Goal: Task Accomplishment & Management: Complete application form

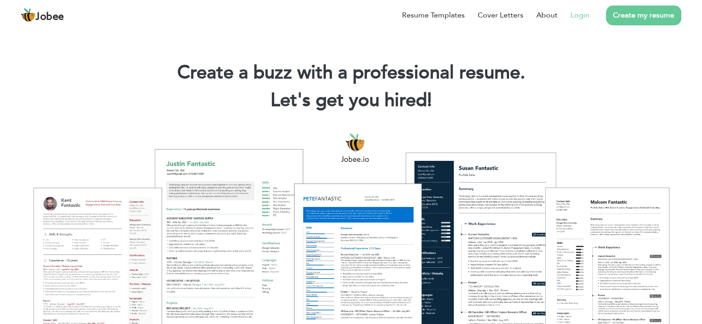
click at [584, 17] on link "Login" at bounding box center [579, 15] width 19 height 11
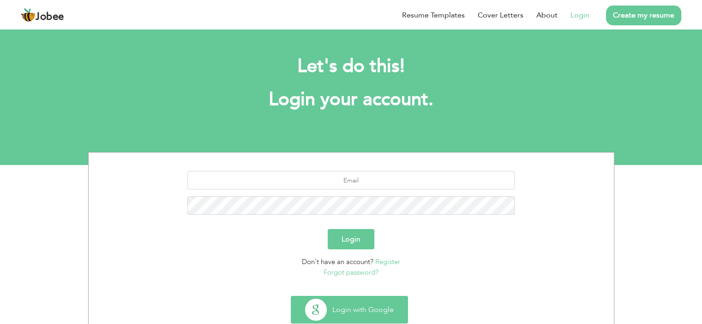
click at [354, 306] on button "Login with Google" at bounding box center [349, 310] width 116 height 27
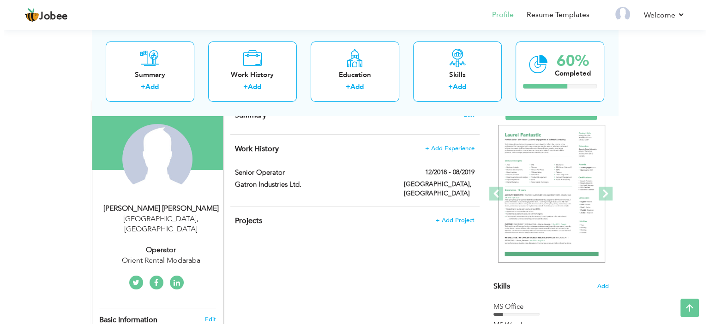
scroll to position [70, 0]
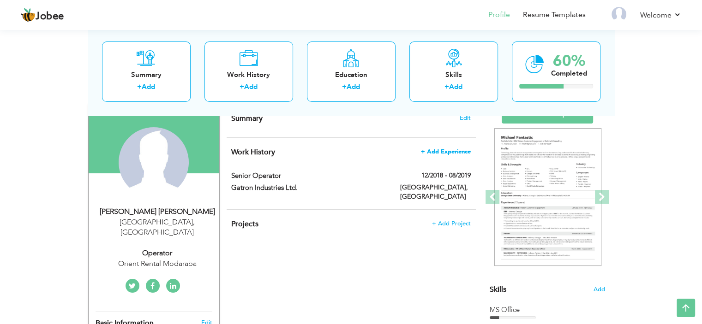
click at [454, 149] on span "+ Add Experience" at bounding box center [446, 152] width 50 height 6
